Goal: Information Seeking & Learning: Learn about a topic

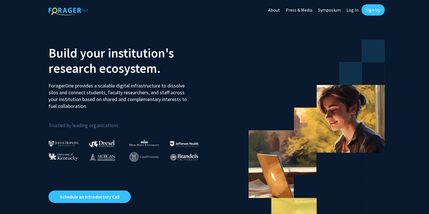
click at [350, 11] on link "Log In" at bounding box center [352, 10] width 18 height 20
select select
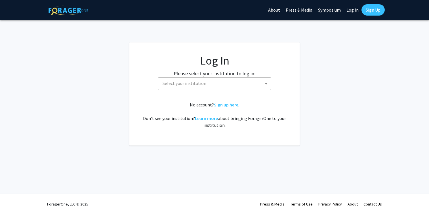
click at [241, 83] on span "Select your institution" at bounding box center [215, 84] width 111 height 12
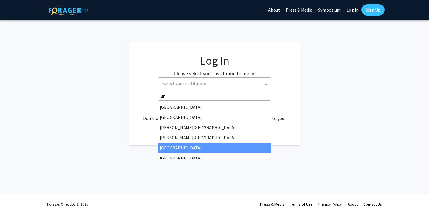
type input "u"
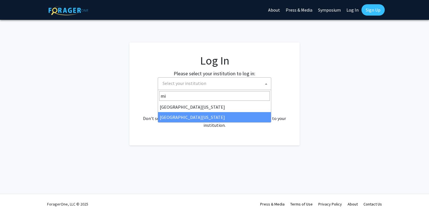
type input "mi"
select select "33"
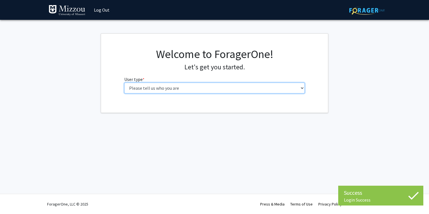
click at [227, 89] on select "Please tell us who you are Undergraduate Student Master's Student Doctoral Cand…" at bounding box center [214, 88] width 181 height 11
select select "1: undergrad"
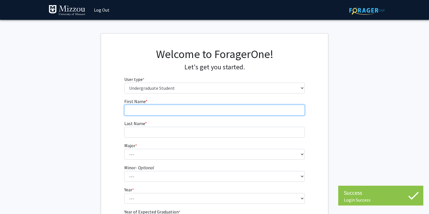
click at [229, 105] on input "First Name * required" at bounding box center [214, 110] width 181 height 11
type input "lily"
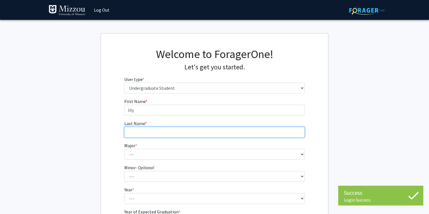
type input "[PERSON_NAME]"
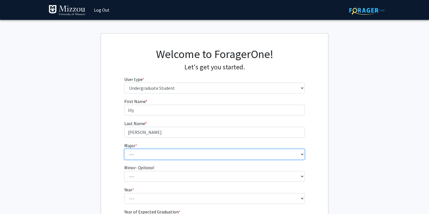
click at [175, 159] on select "--- Agribusiness Management Agricultural Education Agricultural Education: Comm…" at bounding box center [214, 154] width 181 height 11
select select "135: 2628"
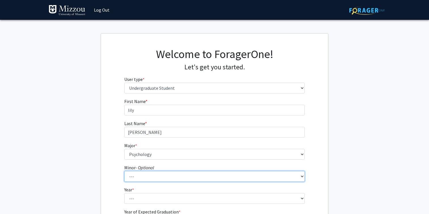
click at [154, 179] on select "--- Accountancy Aerospace Engineering Aerospace Studies Agribusiness Management…" at bounding box center [214, 176] width 181 height 11
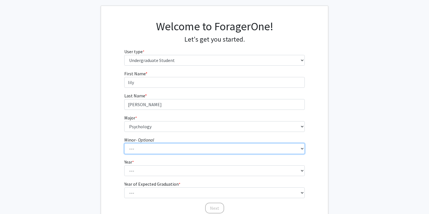
scroll to position [33, 0]
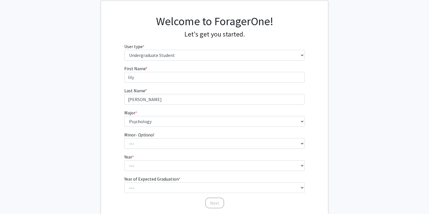
click at [200, 172] on form "First Name * required [PERSON_NAME] Last Name * required [PERSON_NAME] Major * …" at bounding box center [214, 134] width 181 height 138
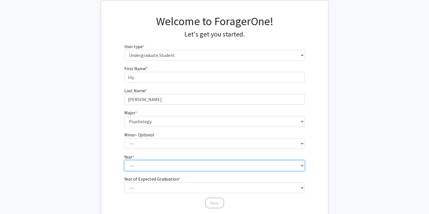
click at [197, 165] on select "--- First-year Sophomore Junior Senior Postbaccalaureate Certificate" at bounding box center [214, 165] width 181 height 11
select select "2: sophomore"
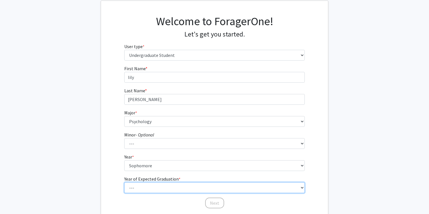
click at [166, 187] on select "--- 2025 2026 2027 2028 2029 2030 2031 2032 2033 2034" at bounding box center [214, 188] width 181 height 11
select select "4: 2028"
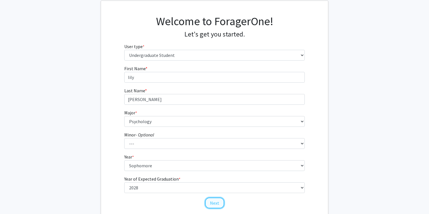
click at [213, 205] on button "Next" at bounding box center [214, 203] width 19 height 11
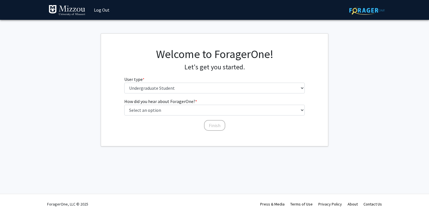
scroll to position [0, 0]
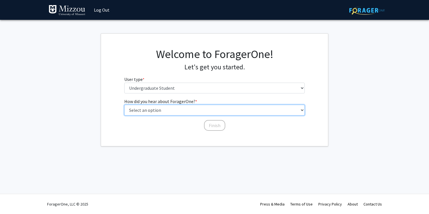
click at [201, 109] on select "Select an option Peer/student recommendation Faculty/staff recommendation Unive…" at bounding box center [214, 110] width 181 height 11
select select "2: faculty_recommendation"
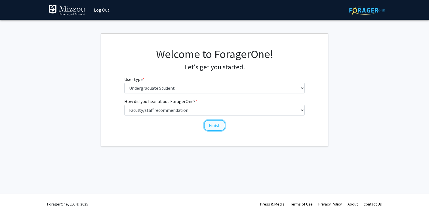
click at [208, 124] on button "Finish" at bounding box center [214, 125] width 21 height 11
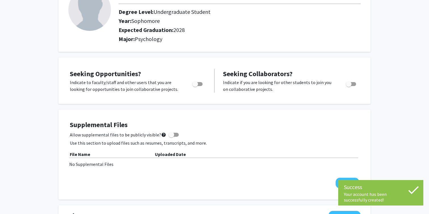
scroll to position [49, 0]
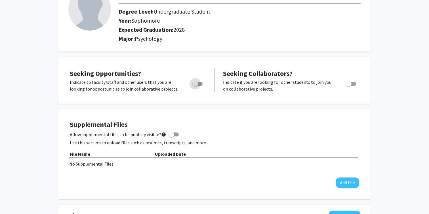
click at [197, 85] on span "Toggle" at bounding box center [195, 84] width 6 height 6
click at [195, 86] on input "Are you actively seeking opportunities?" at bounding box center [195, 86] width 0 height 0
checkbox input "true"
click at [350, 84] on span "Toggle" at bounding box center [349, 84] width 6 height 6
click at [348, 86] on input "Would you like to receive other student requests to work with you?" at bounding box center [348, 86] width 0 height 0
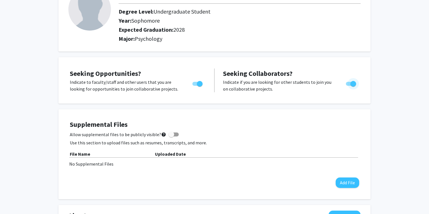
click at [350, 84] on span "Toggle" at bounding box center [351, 84] width 10 height 4
click at [348, 86] on input "Would you like to receive other student requests to work with you?" at bounding box center [348, 86] width 0 height 0
checkbox input "false"
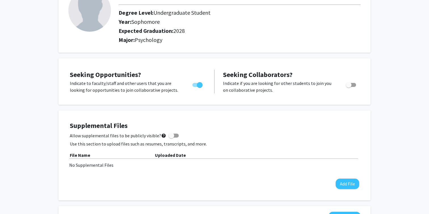
scroll to position [0, 0]
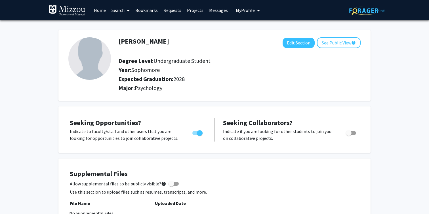
click at [119, 10] on link "Search" at bounding box center [121, 10] width 24 height 20
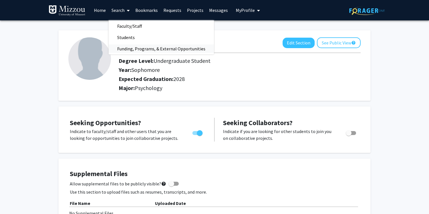
click at [125, 46] on span "Funding, Programs, & External Opportunities" at bounding box center [161, 48] width 105 height 11
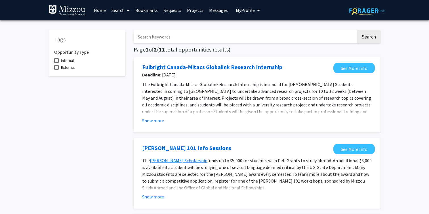
click at [150, 40] on input "Search Keywords" at bounding box center [245, 36] width 223 height 13
click at [357, 30] on button "Search" at bounding box center [368, 36] width 23 height 13
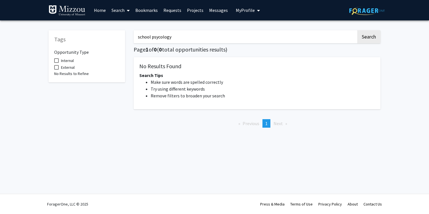
drag, startPoint x: 175, startPoint y: 39, endPoint x: 151, endPoint y: 38, distance: 23.5
click at [151, 38] on input "school psycology" at bounding box center [245, 36] width 223 height 13
type input "spsycologychool"
drag, startPoint x: 172, startPoint y: 38, endPoint x: 133, endPoint y: 36, distance: 39.4
click at [133, 36] on div "spsycologychool Search Page 1 of 0 ( 0 total opportunities results) No Results …" at bounding box center [256, 79] width 255 height 108
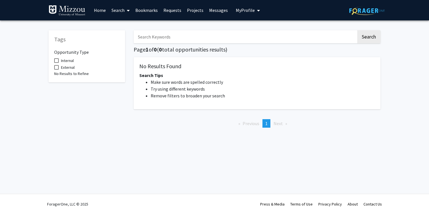
paste input "psychology"
click at [357, 30] on button "Search" at bounding box center [368, 36] width 23 height 13
type input "school psycology"
click at [191, 12] on link "Projects" at bounding box center [195, 10] width 22 height 20
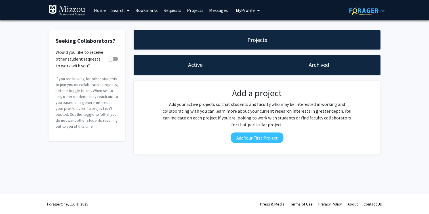
click at [211, 12] on link "Messages" at bounding box center [218, 10] width 24 height 20
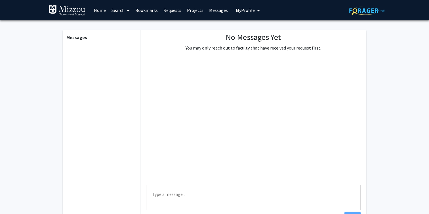
click at [189, 10] on link "Projects" at bounding box center [195, 10] width 22 height 20
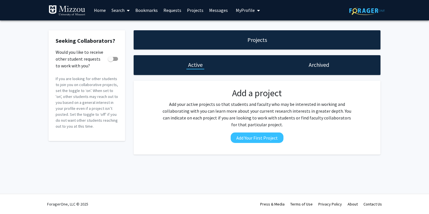
click at [162, 7] on link "Requests" at bounding box center [172, 10] width 24 height 20
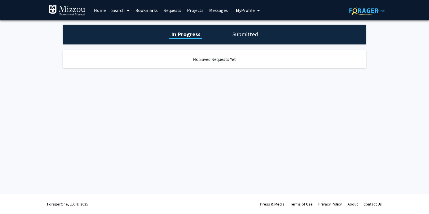
click at [146, 10] on link "Bookmarks" at bounding box center [146, 10] width 28 height 20
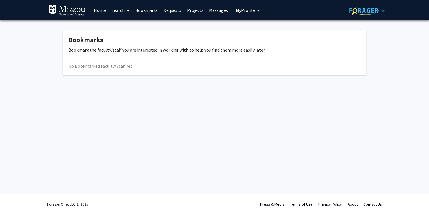
click at [120, 13] on link "Search" at bounding box center [121, 10] width 24 height 20
click at [124, 25] on span "Faculty/Staff" at bounding box center [130, 25] width 42 height 11
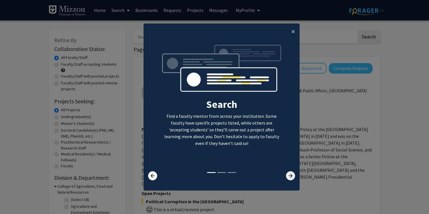
click at [289, 175] on icon at bounding box center [290, 176] width 9 height 9
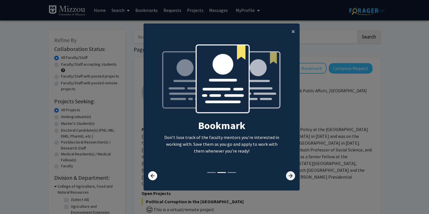
click at [286, 174] on icon at bounding box center [290, 176] width 9 height 9
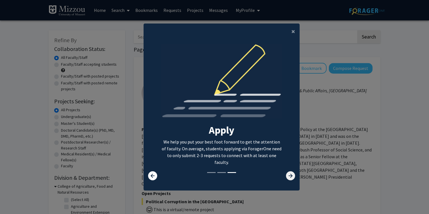
click at [291, 176] on icon at bounding box center [290, 176] width 9 height 9
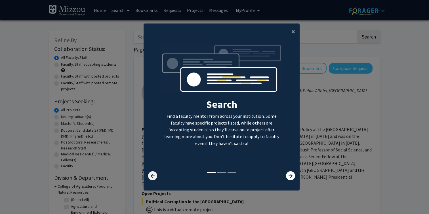
click at [150, 176] on icon at bounding box center [152, 176] width 9 height 9
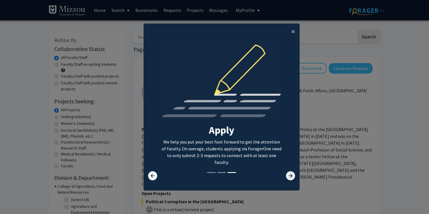
click at [289, 178] on icon at bounding box center [290, 176] width 9 height 9
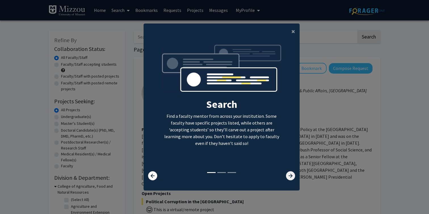
click at [289, 178] on icon at bounding box center [290, 176] width 9 height 9
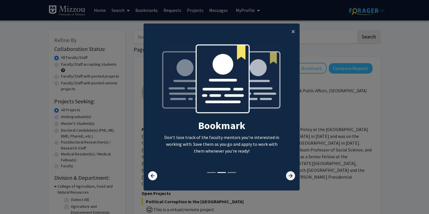
click at [290, 179] on icon at bounding box center [290, 176] width 9 height 9
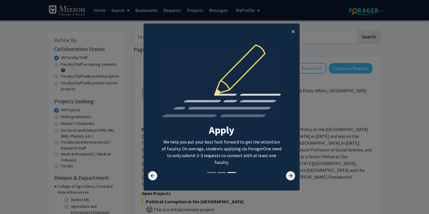
click at [290, 178] on icon at bounding box center [290, 176] width 9 height 9
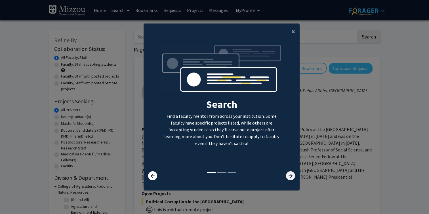
click at [289, 176] on icon at bounding box center [290, 176] width 9 height 9
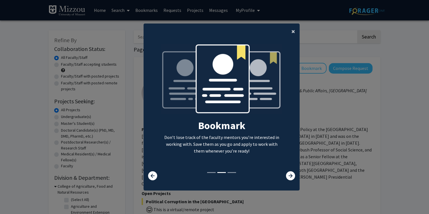
click at [292, 29] on span "×" at bounding box center [293, 31] width 4 height 9
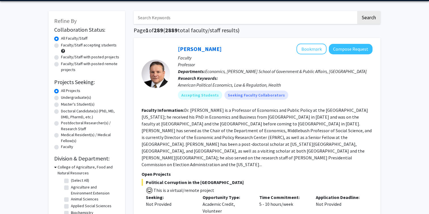
scroll to position [20, 0]
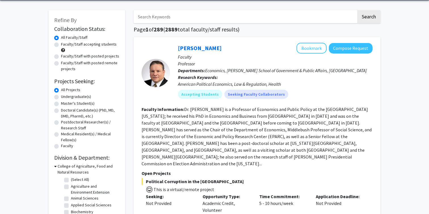
click at [76, 96] on label "Undergraduate(s)" at bounding box center [76, 97] width 30 height 6
click at [65, 96] on input "Undergraduate(s)" at bounding box center [63, 96] width 4 height 4
radio input "true"
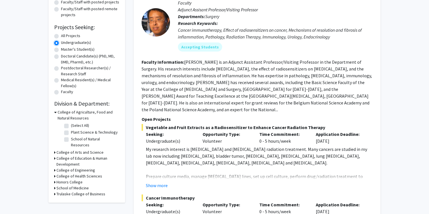
scroll to position [77, 0]
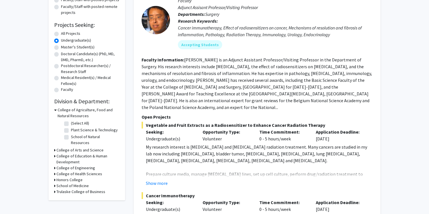
click at [55, 147] on icon at bounding box center [54, 150] width 1 height 6
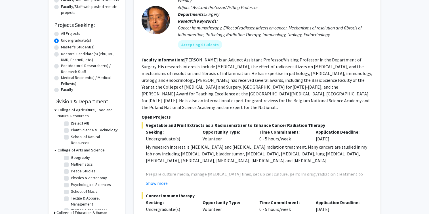
scroll to position [14, 0]
click at [56, 111] on icon at bounding box center [55, 110] width 3 height 6
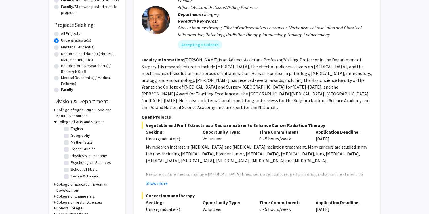
click at [56, 121] on icon at bounding box center [55, 122] width 3 height 6
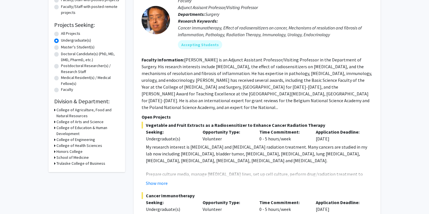
click at [54, 121] on icon at bounding box center [54, 122] width 1 height 6
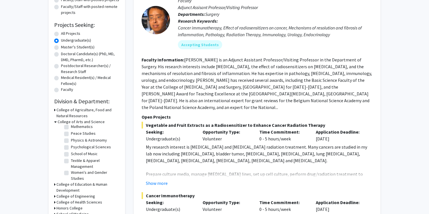
scroll to position [30, 0]
click at [71, 146] on label "Psychological Sciences" at bounding box center [91, 147] width 40 height 6
click at [71, 146] on input "Psychological Sciences" at bounding box center [73, 146] width 4 height 4
checkbox input "true"
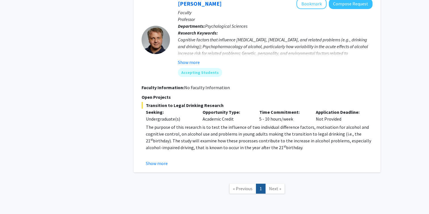
scroll to position [276, 0]
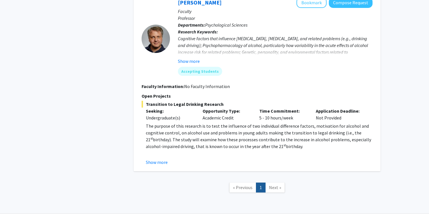
click at [277, 186] on span "Next »" at bounding box center [275, 188] width 12 height 6
click at [156, 163] on button "Show more" at bounding box center [157, 162] width 22 height 7
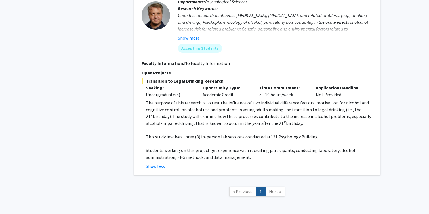
scroll to position [300, 0]
click at [272, 191] on span "Next »" at bounding box center [275, 191] width 12 height 6
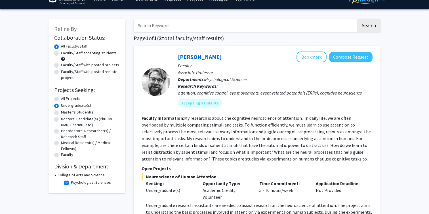
scroll to position [14, 0]
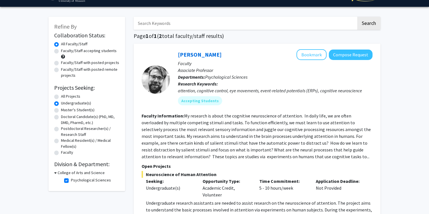
click at [61, 102] on label "Undergraduate(s)" at bounding box center [76, 103] width 30 height 6
click at [61, 102] on input "Undergraduate(s)" at bounding box center [63, 102] width 4 height 4
click at [61, 96] on label "All Projects" at bounding box center [70, 97] width 19 height 6
click at [61, 96] on input "All Projects" at bounding box center [63, 96] width 4 height 4
radio input "true"
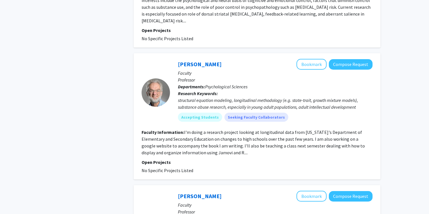
scroll to position [1329, 0]
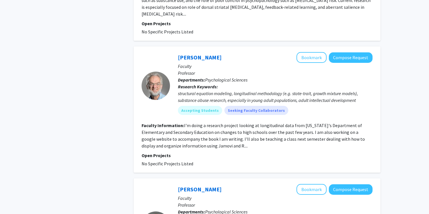
click at [191, 123] on fg-read-more "I'm doing a research project looking at longitudinal data from [US_STATE]'s Dep…" at bounding box center [252, 136] width 223 height 26
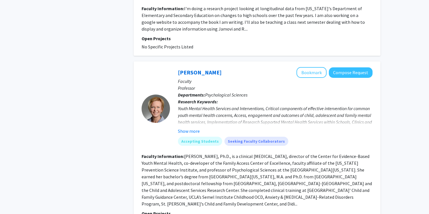
scroll to position [1447, 0]
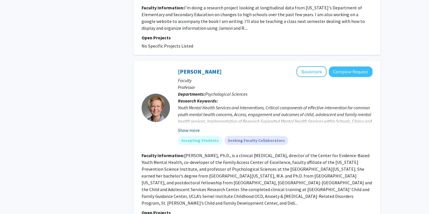
click at [190, 127] on button "Show more" at bounding box center [189, 130] width 22 height 7
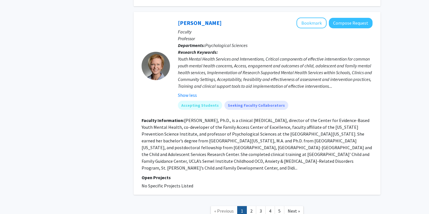
scroll to position [1497, 0]
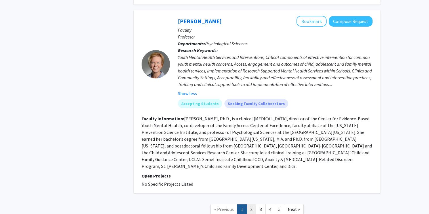
click at [253, 205] on link "2" at bounding box center [251, 210] width 10 height 10
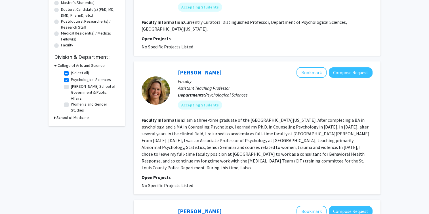
scroll to position [120, 0]
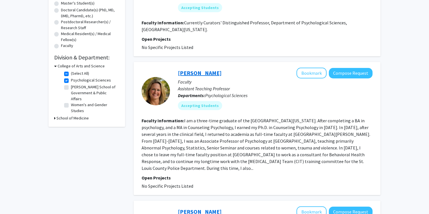
click at [203, 75] on link "[PERSON_NAME]" at bounding box center [200, 72] width 44 height 7
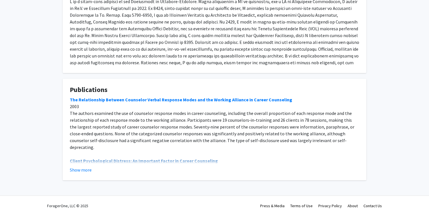
scroll to position [131, 0]
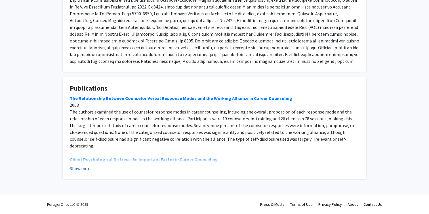
click at [84, 170] on button "Show more" at bounding box center [81, 168] width 22 height 7
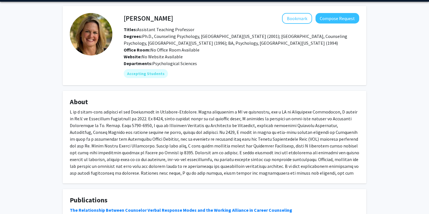
scroll to position [0, 0]
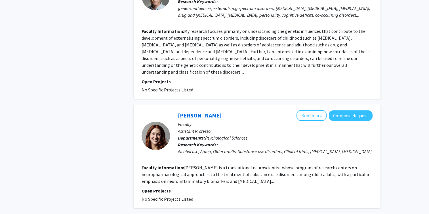
scroll to position [1219, 0]
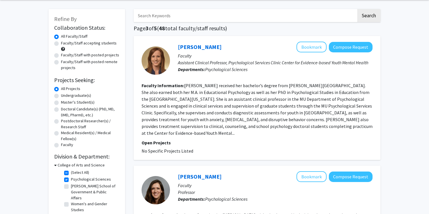
scroll to position [22, 0]
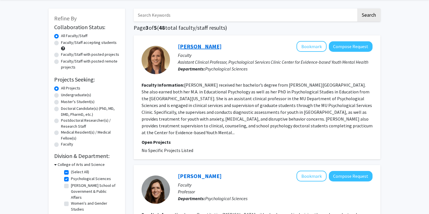
click at [189, 48] on link "[PERSON_NAME]" at bounding box center [200, 46] width 44 height 7
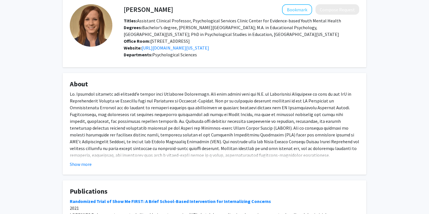
scroll to position [32, 0]
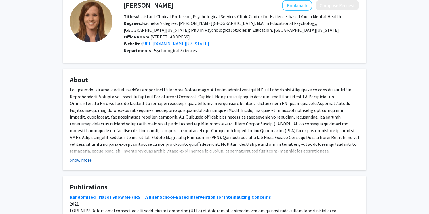
click at [77, 160] on button "Show more" at bounding box center [81, 160] width 22 height 7
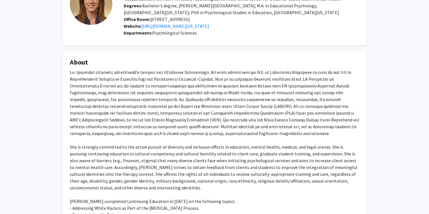
scroll to position [0, 0]
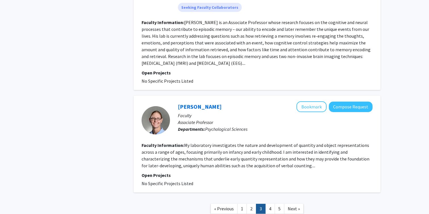
scroll to position [1086, 0]
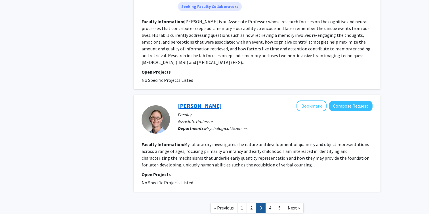
click at [201, 102] on link "[PERSON_NAME]" at bounding box center [200, 105] width 44 height 7
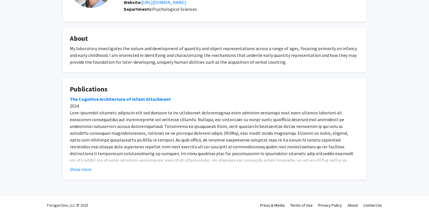
scroll to position [67, 0]
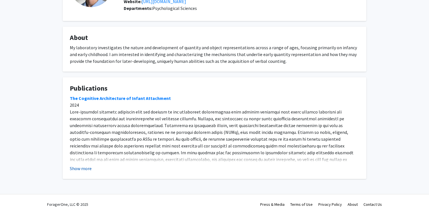
click at [87, 169] on button "Show more" at bounding box center [81, 168] width 22 height 7
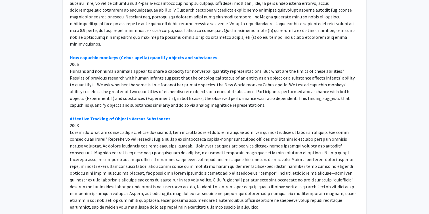
scroll to position [1095, 0]
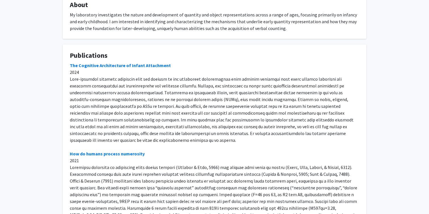
scroll to position [0, 0]
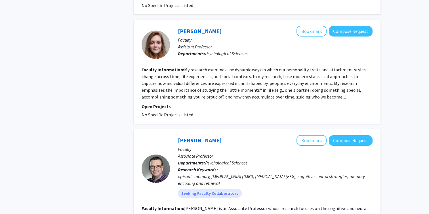
scroll to position [899, 0]
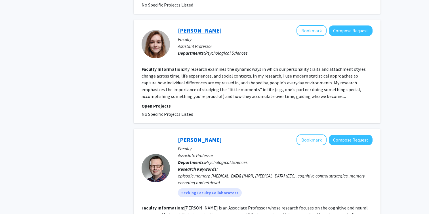
click at [190, 27] on link "[PERSON_NAME]" at bounding box center [200, 30] width 44 height 7
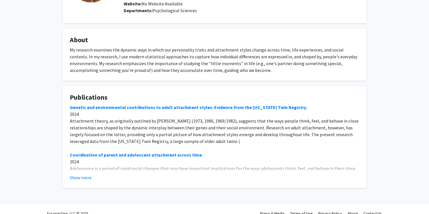
scroll to position [73, 0]
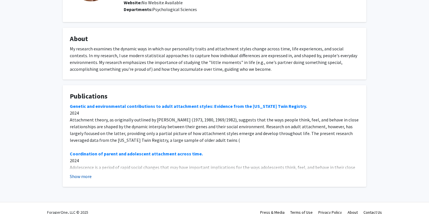
click at [79, 175] on button "Show more" at bounding box center [81, 176] width 22 height 7
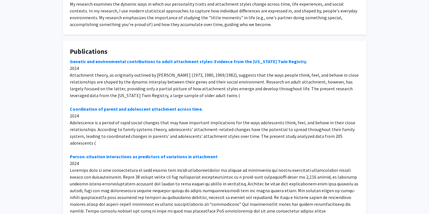
scroll to position [0, 0]
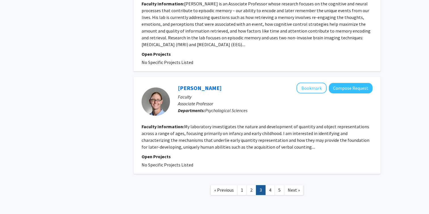
scroll to position [1105, 0]
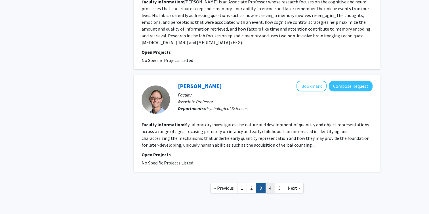
click at [269, 183] on link "4" at bounding box center [270, 188] width 10 height 10
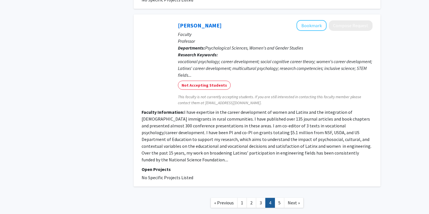
scroll to position [1234, 0]
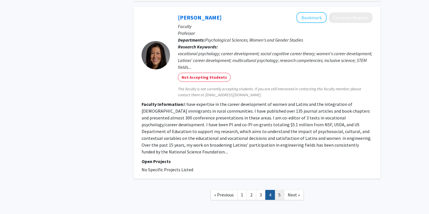
click at [277, 190] on link "5" at bounding box center [279, 195] width 10 height 10
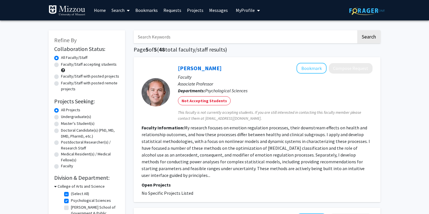
click at [308, 37] on input "Search Keywords" at bounding box center [245, 36] width 223 height 13
type input "school psychology"
click at [357, 30] on button "Search" at bounding box center [368, 36] width 23 height 13
checkbox input "false"
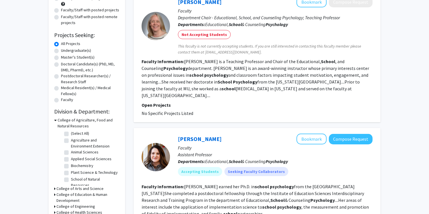
scroll to position [59, 0]
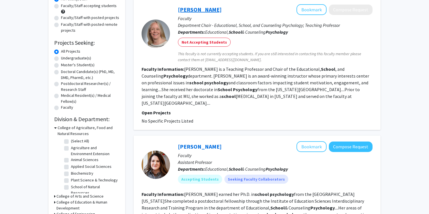
click at [203, 10] on link "[PERSON_NAME]" at bounding box center [200, 9] width 44 height 7
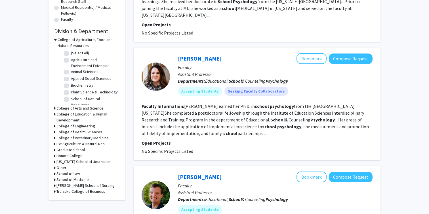
scroll to position [147, 0]
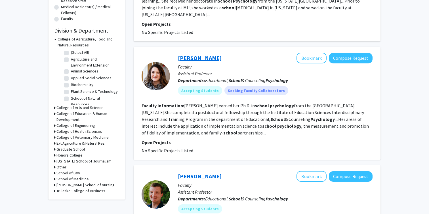
click at [199, 54] on link "[PERSON_NAME]" at bounding box center [200, 57] width 44 height 7
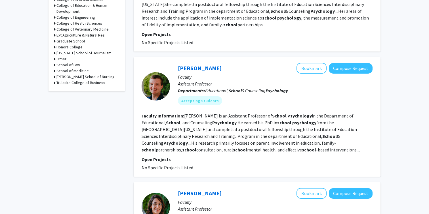
scroll to position [258, 0]
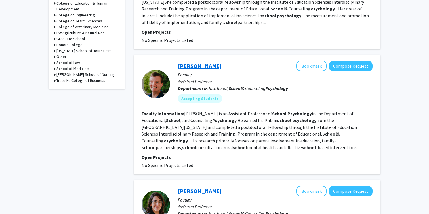
click at [190, 62] on link "[PERSON_NAME]" at bounding box center [200, 65] width 44 height 7
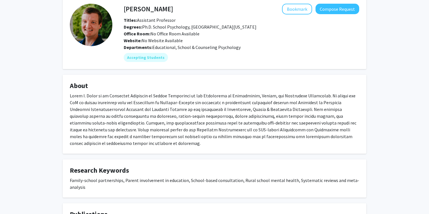
scroll to position [29, 0]
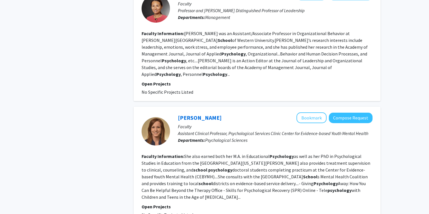
scroll to position [1036, 0]
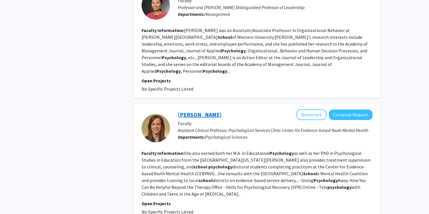
click at [189, 111] on link "[PERSON_NAME]" at bounding box center [200, 114] width 44 height 7
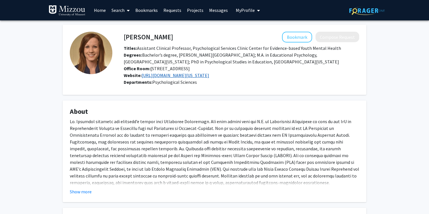
click at [195, 73] on link "[URL][DOMAIN_NAME][US_STATE]" at bounding box center [174, 76] width 67 height 6
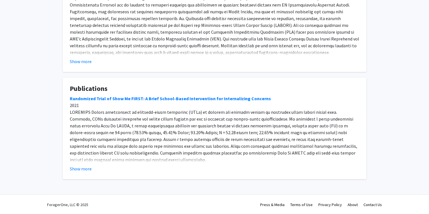
scroll to position [131, 0]
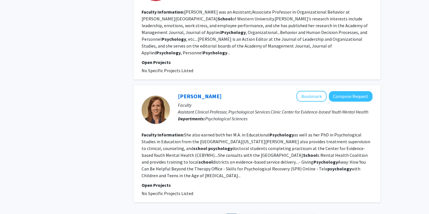
scroll to position [1072, 0]
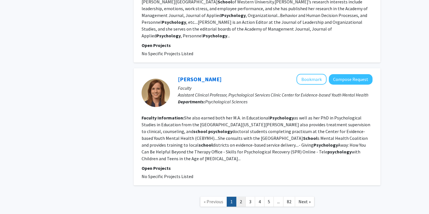
click at [240, 197] on link "2" at bounding box center [241, 202] width 10 height 10
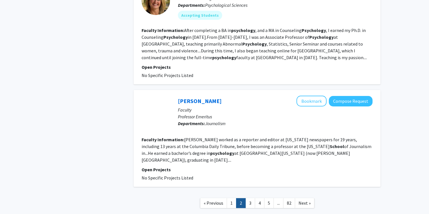
scroll to position [1001, 0]
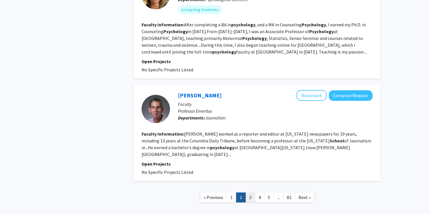
click at [248, 193] on link "3" at bounding box center [250, 198] width 10 height 10
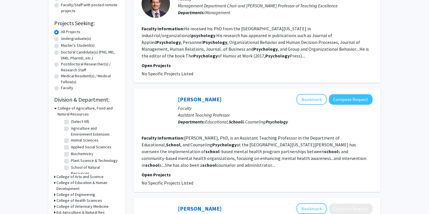
scroll to position [79, 0]
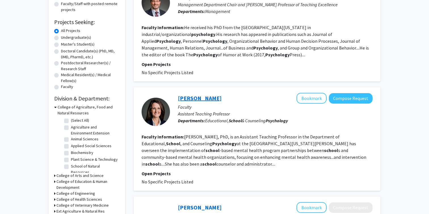
click at [198, 100] on link "[PERSON_NAME]" at bounding box center [200, 98] width 44 height 7
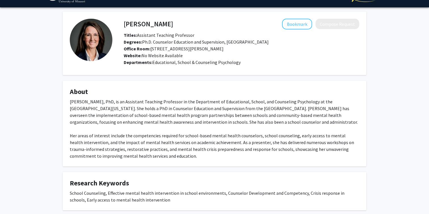
scroll to position [15, 0]
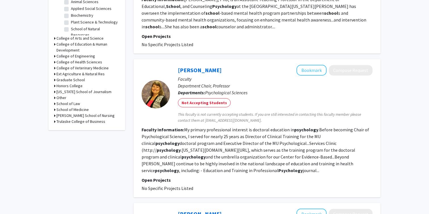
scroll to position [220, 0]
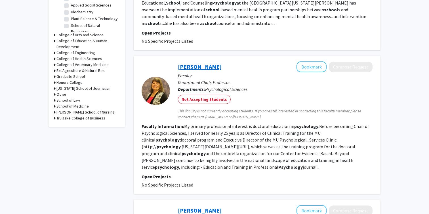
click at [195, 65] on link "[PERSON_NAME]" at bounding box center [200, 66] width 44 height 7
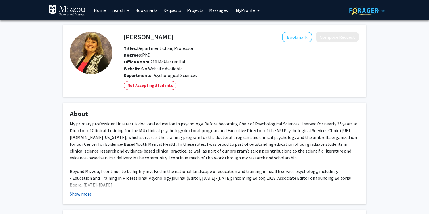
click at [85, 196] on button "Show more" at bounding box center [81, 194] width 22 height 7
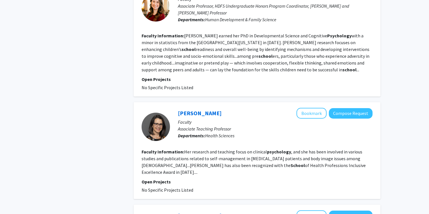
scroll to position [558, 0]
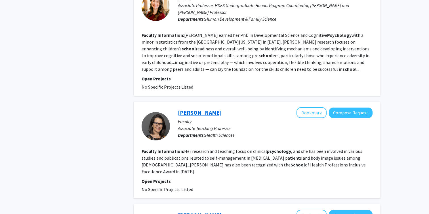
click at [218, 109] on link "[PERSON_NAME]" at bounding box center [200, 112] width 44 height 7
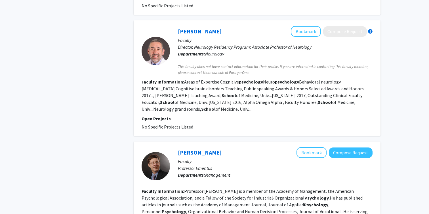
scroll to position [1028, 0]
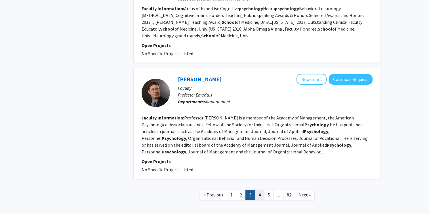
click at [257, 190] on link "4" at bounding box center [260, 195] width 10 height 10
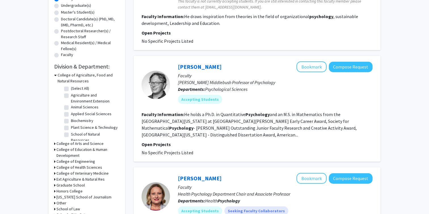
scroll to position [97, 0]
